Goal: Information Seeking & Learning: Learn about a topic

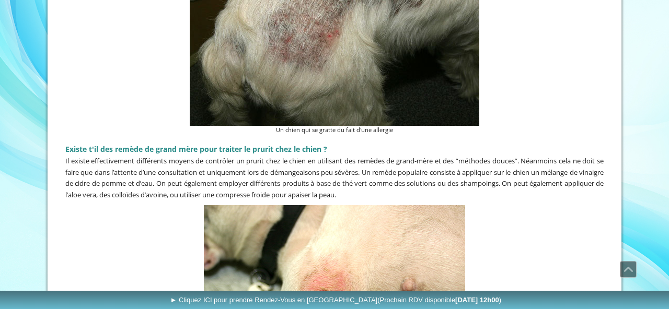
click at [624, 276] on span "Défiler vers le haut" at bounding box center [628, 270] width 16 height 16
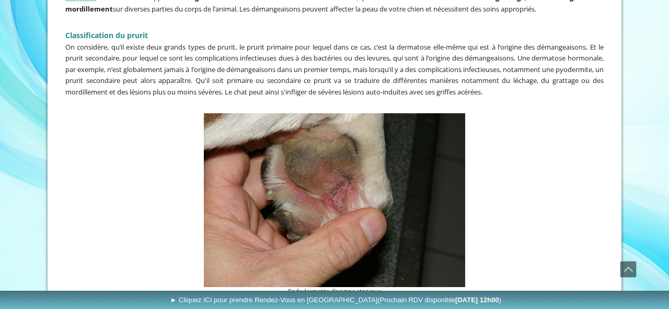
scroll to position [327, 0]
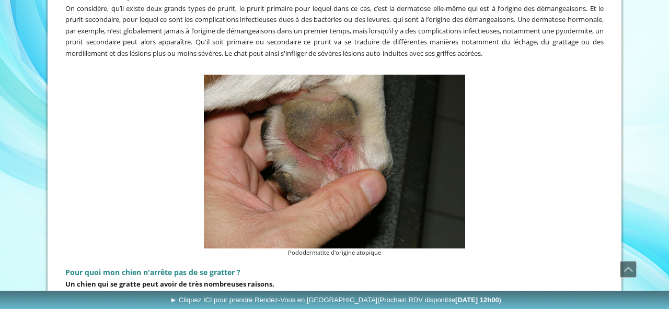
scroll to position [366, 0]
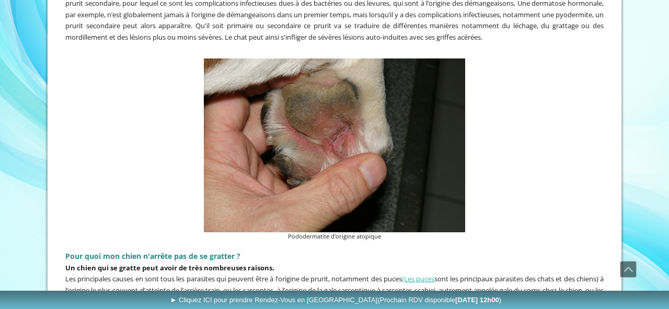
scroll to position [384, 0]
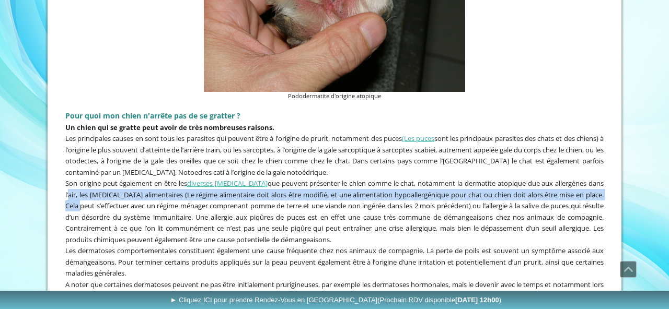
scroll to position [522, 0]
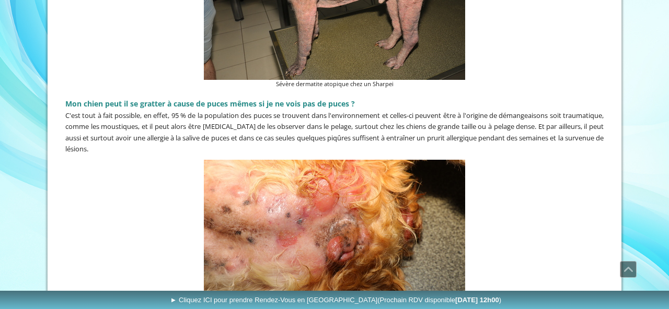
scroll to position [968, 0]
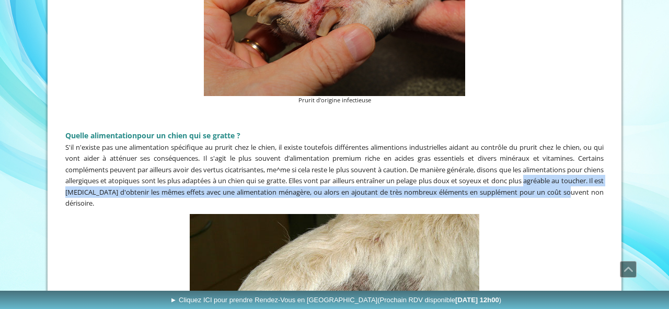
scroll to position [1778, 0]
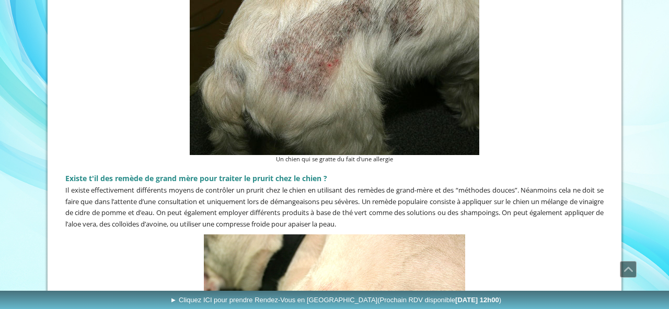
scroll to position [2100, 0]
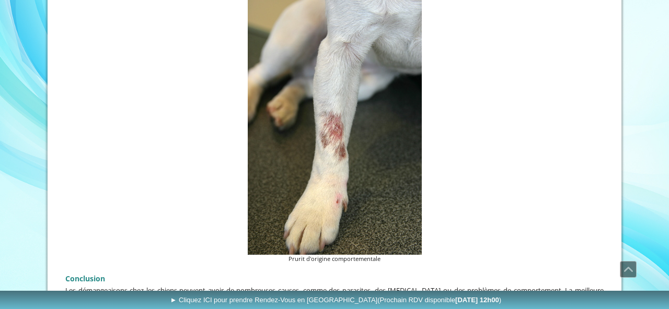
scroll to position [2548, 0]
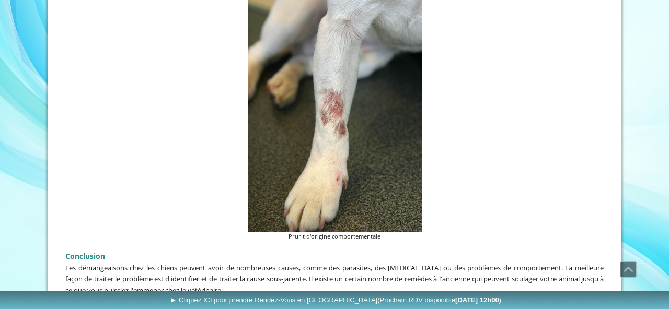
scroll to position [2580, 0]
